Goal: Task Accomplishment & Management: Manage account settings

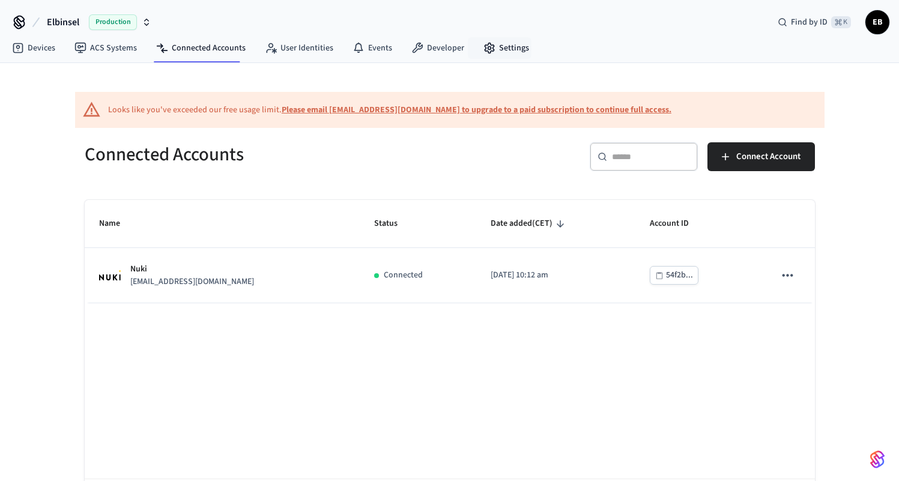
click at [504, 53] on link "Settings" at bounding box center [506, 48] width 65 height 22
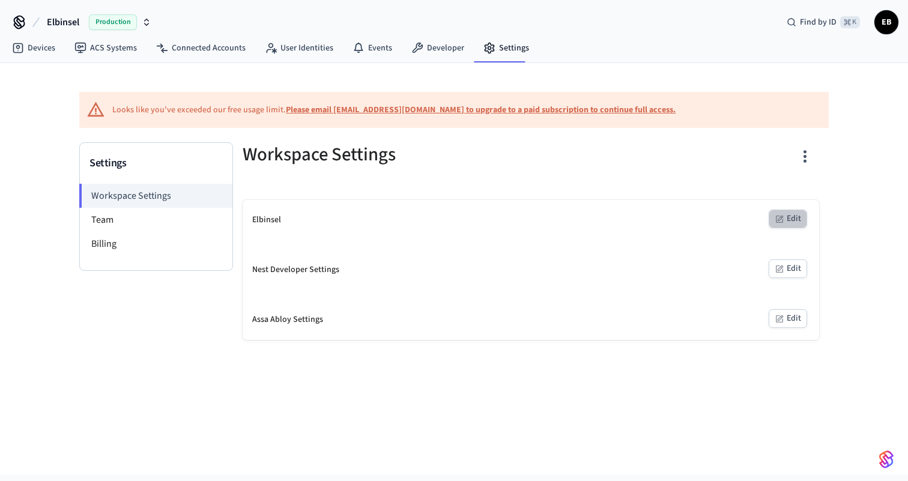
click at [775, 222] on icon "button" at bounding box center [780, 219] width 10 height 10
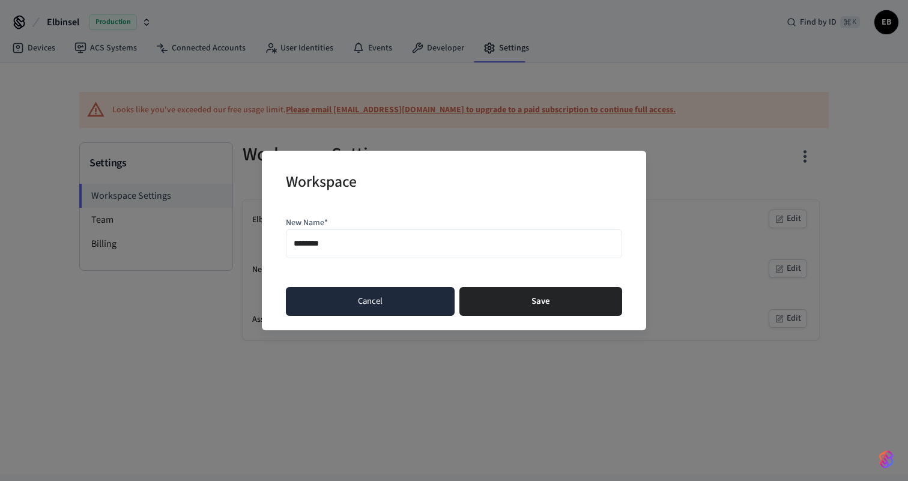
click at [324, 306] on button "Cancel" at bounding box center [370, 301] width 169 height 29
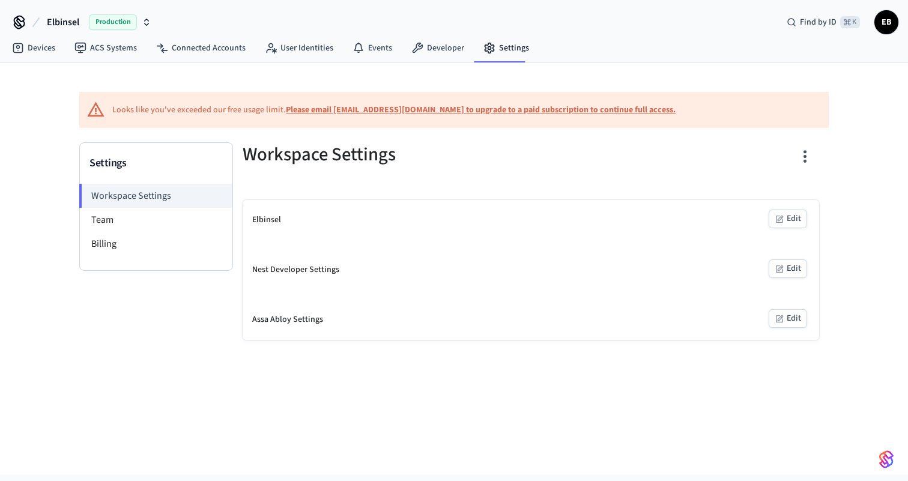
click at [880, 23] on span "EB" at bounding box center [887, 22] width 22 height 22
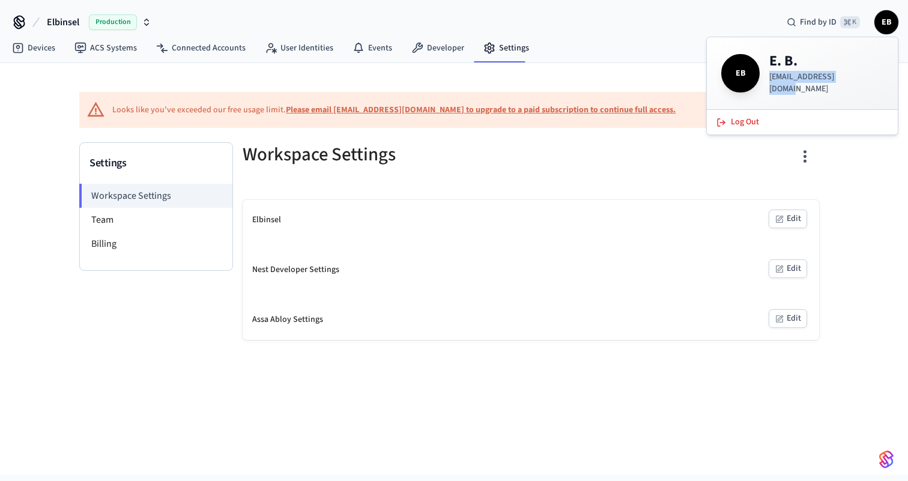
drag, startPoint x: 769, startPoint y: 79, endPoint x: 866, endPoint y: 80, distance: 97.3
click at [866, 80] on div "EB E. B. [EMAIL_ADDRESS][DOMAIN_NAME]" at bounding box center [802, 73] width 162 height 43
click at [632, 71] on div "Looks like you've exceeded our free usage limit. Please email [EMAIL_ADDRESS][D…" at bounding box center [454, 201] width 769 height 277
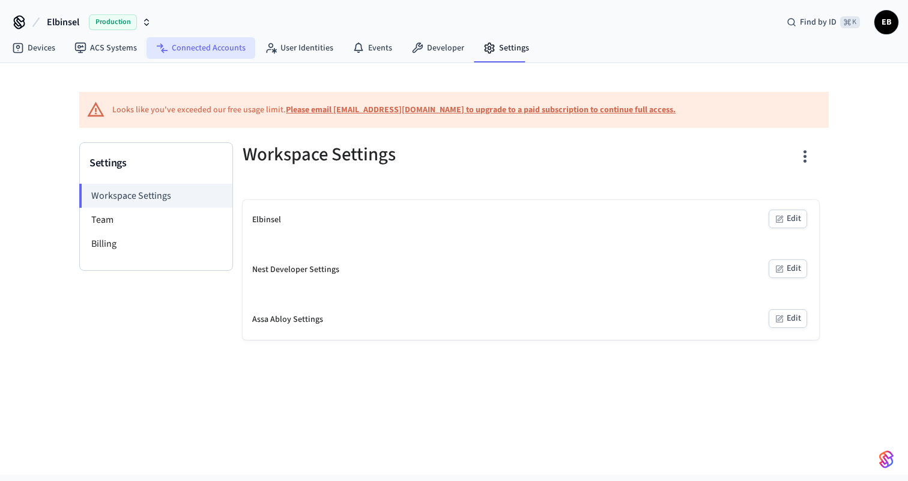
click at [180, 43] on link "Connected Accounts" at bounding box center [201, 48] width 109 height 22
